Goal: Check status: Check status

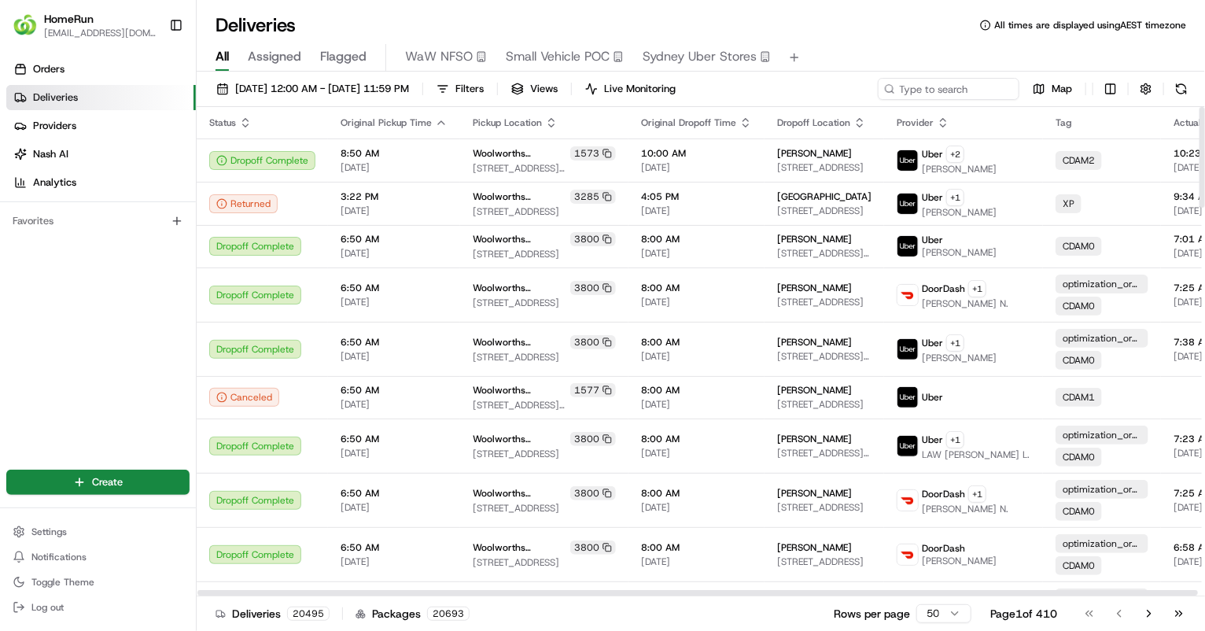
click at [944, 101] on div "[DATE] 12:00 AM - [DATE] 11:59 PM Filters Views Live Monitoring Map" at bounding box center [701, 92] width 1009 height 29
paste input "265795863"
click at [939, 90] on input at bounding box center [925, 89] width 189 height 22
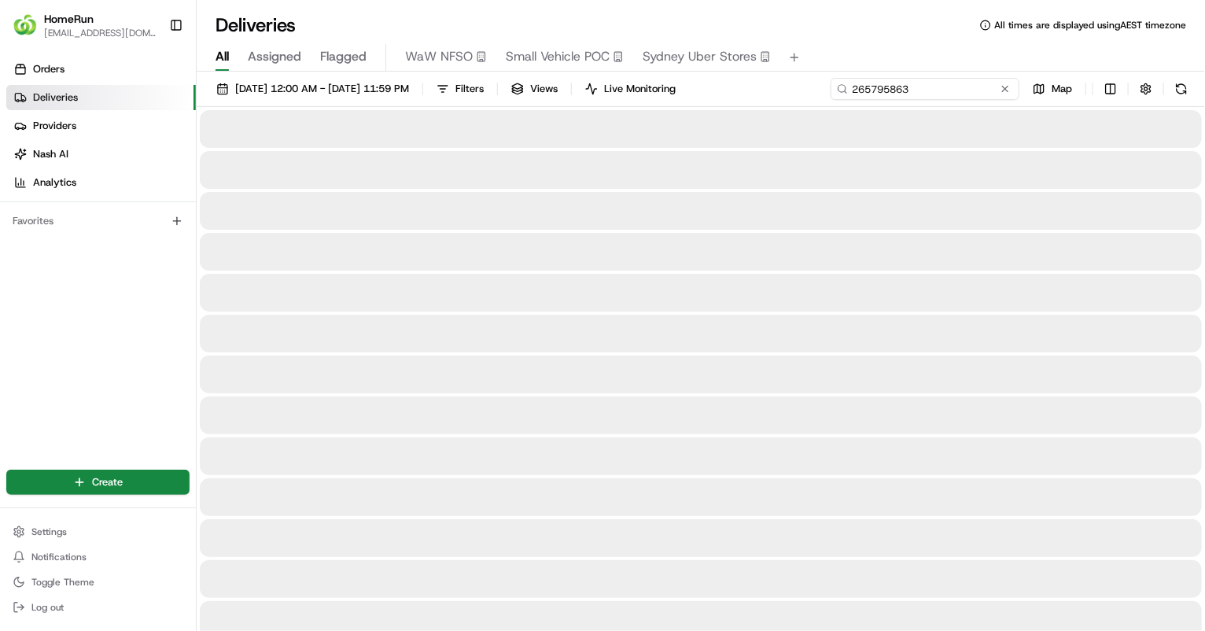
type input "265795863"
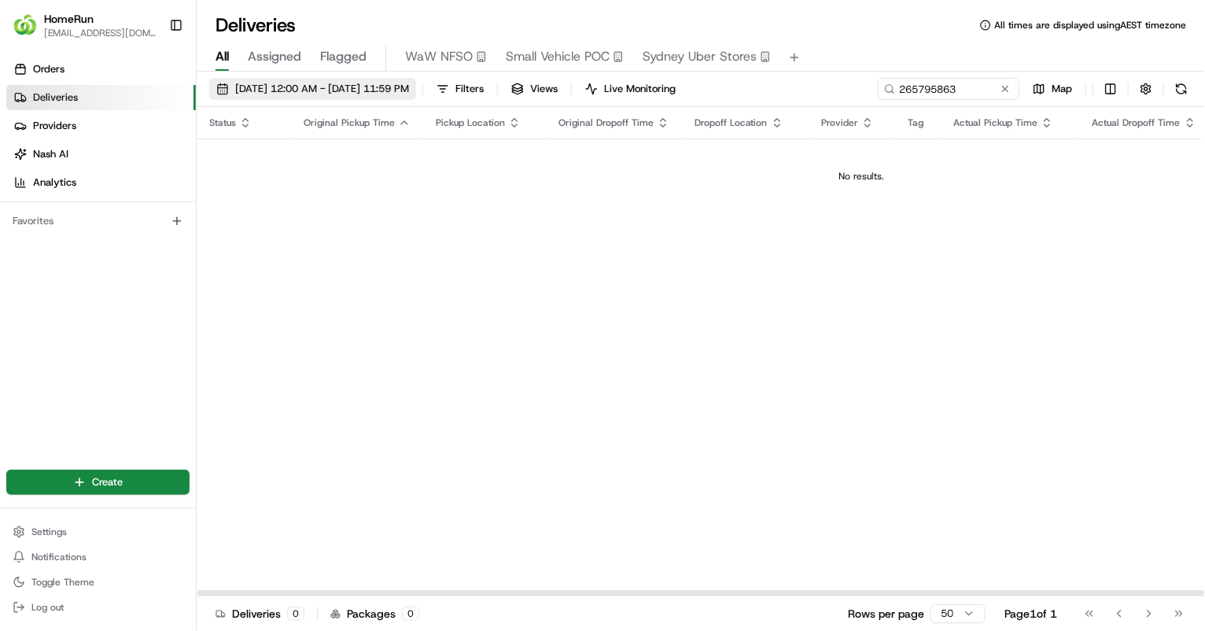
click at [409, 83] on span "[DATE] 12:00 AM - [DATE] 11:59 PM" at bounding box center [322, 89] width 174 height 14
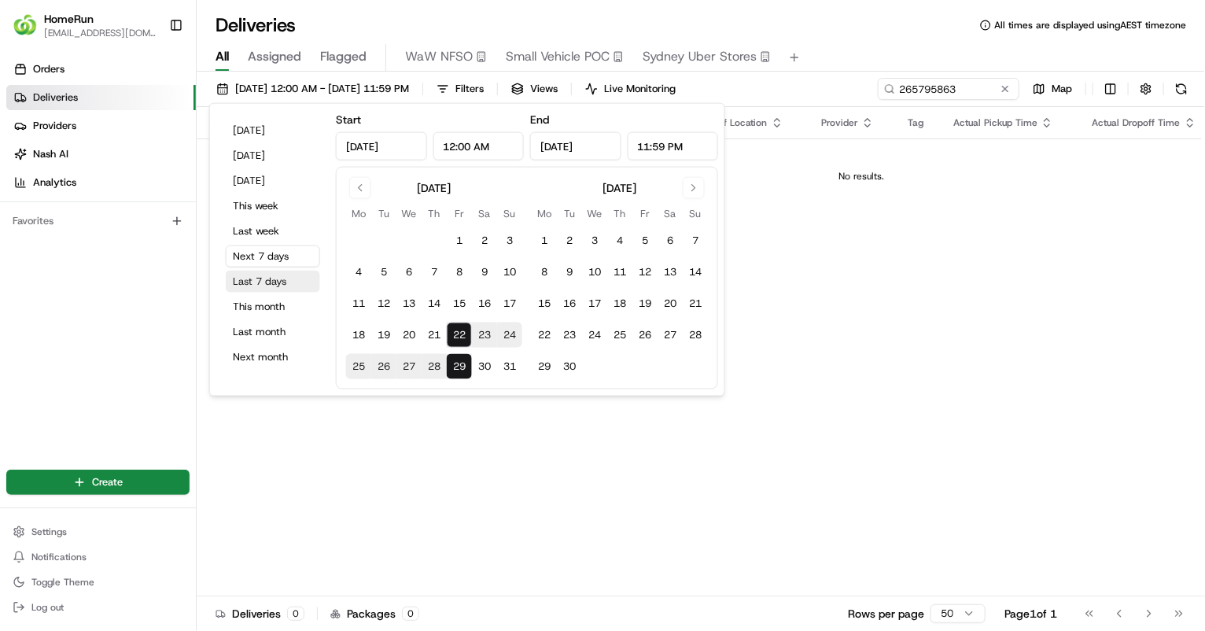
click at [279, 277] on button "Last 7 days" at bounding box center [273, 282] width 94 height 22
type input "[DATE]"
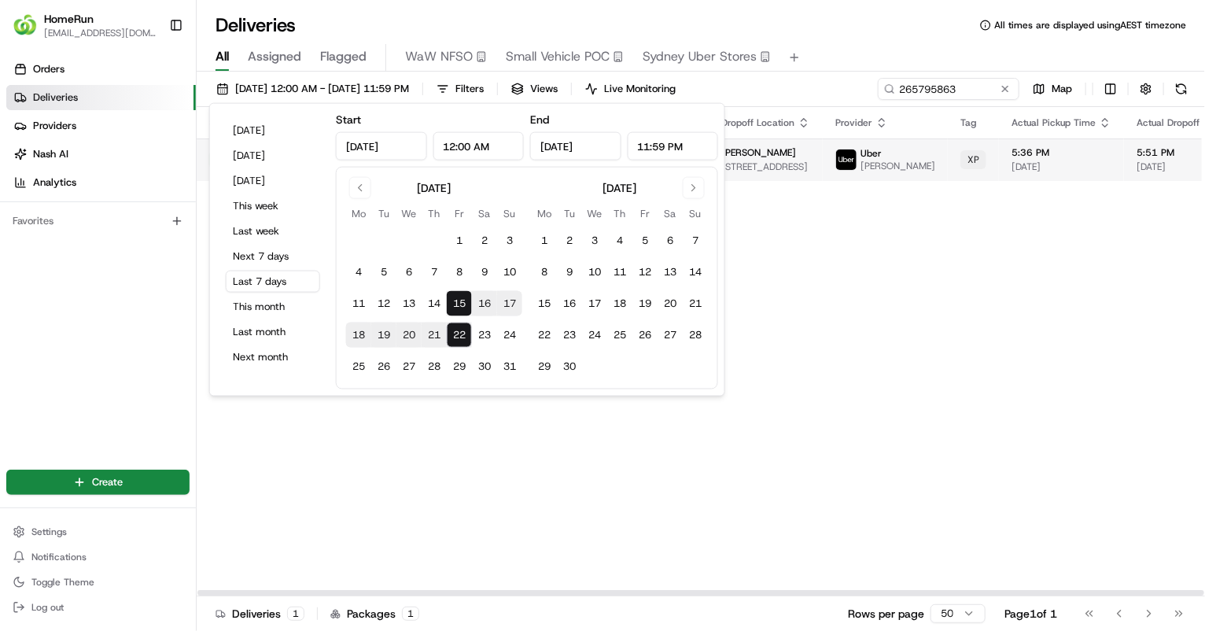
click at [810, 168] on span "[STREET_ADDRESS]" at bounding box center [765, 167] width 89 height 13
